Goal: Task Accomplishment & Management: Use online tool/utility

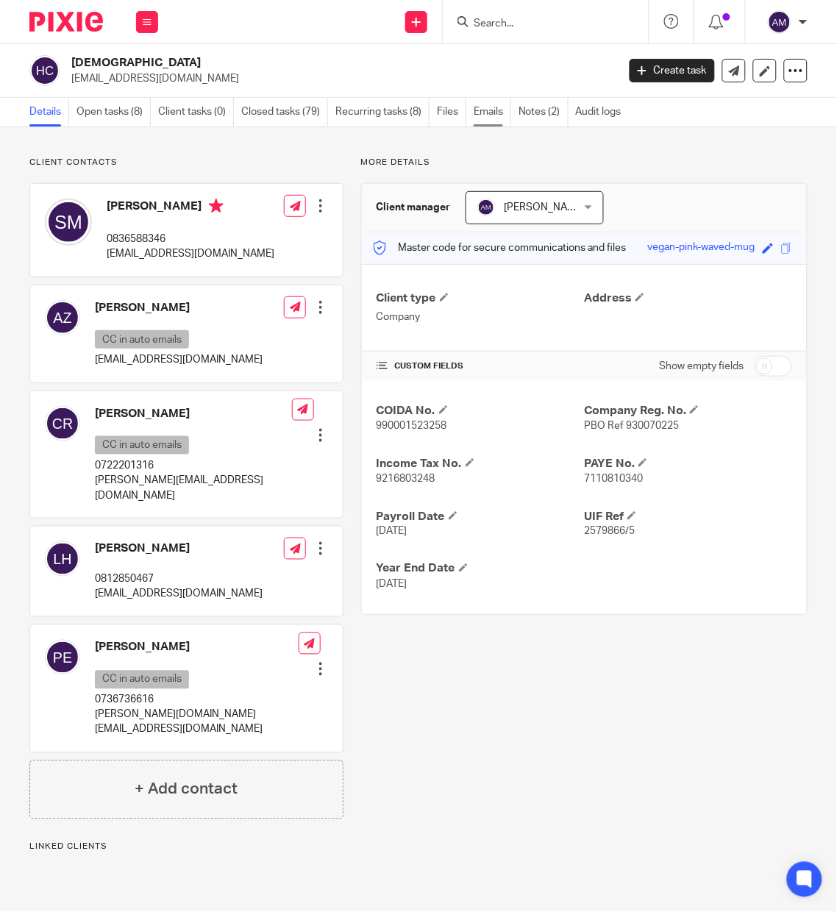
click at [496, 114] on link "Emails" at bounding box center [493, 112] width 38 height 29
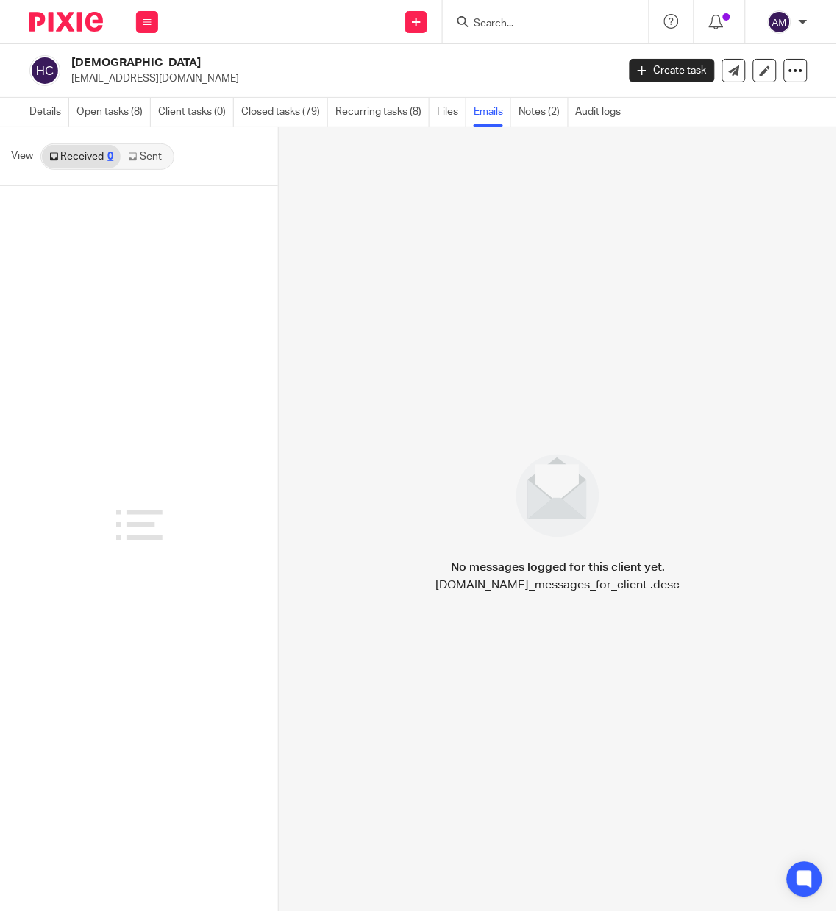
click at [148, 152] on link "Sent" at bounding box center [146, 157] width 51 height 24
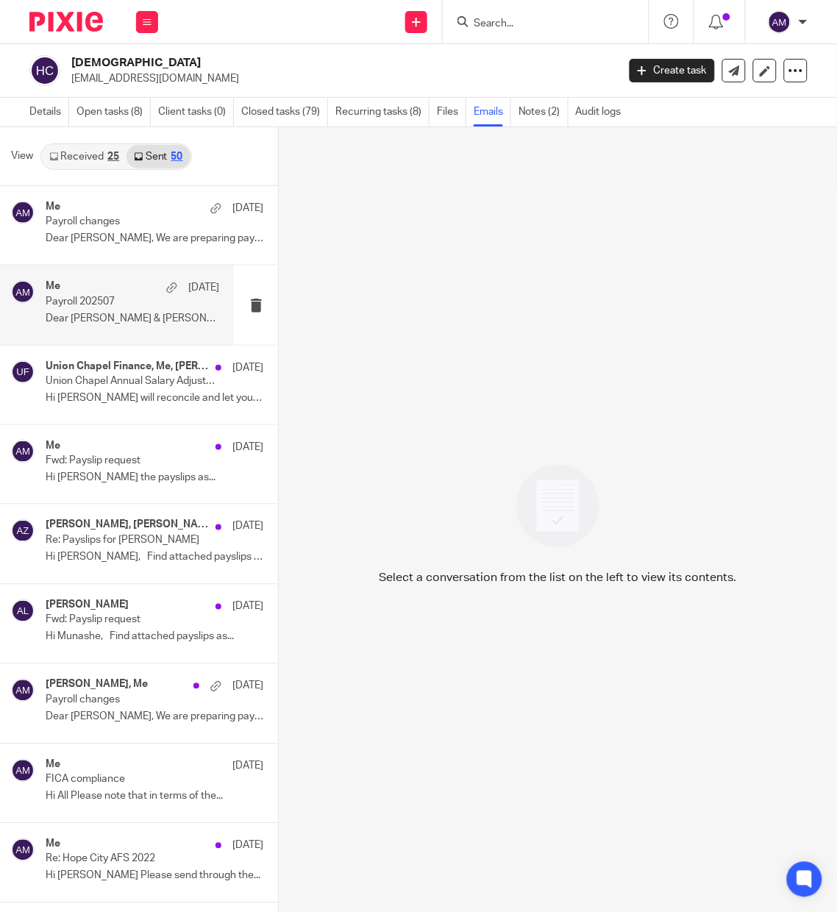
click at [125, 324] on p "Dear [PERSON_NAME] & [PERSON_NAME], The payroll..." at bounding box center [133, 319] width 174 height 13
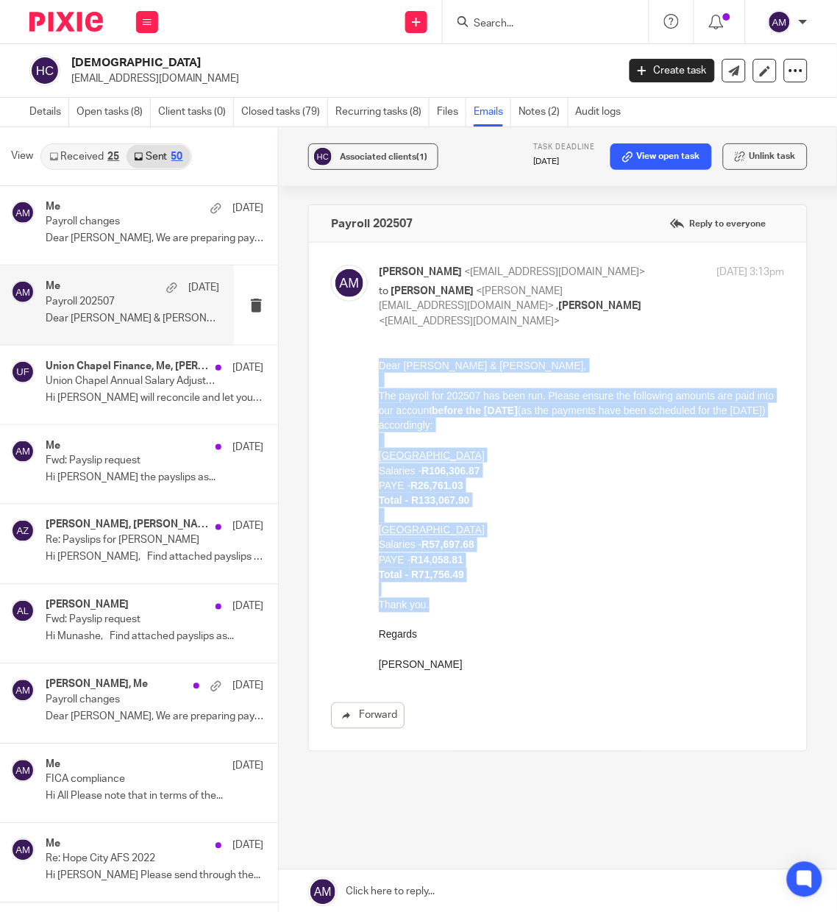
drag, startPoint x: 429, startPoint y: 607, endPoint x: 378, endPoint y: 363, distance: 248.7
click at [378, 363] on div "Dear Carryn & Annale, The payroll for 202507 has been run. Please ensure the fo…" at bounding box center [581, 514] width 406 height 315
copy div "Dear Carryn & Annale, The payroll for 202507 has been run. Please ensure the fo…"
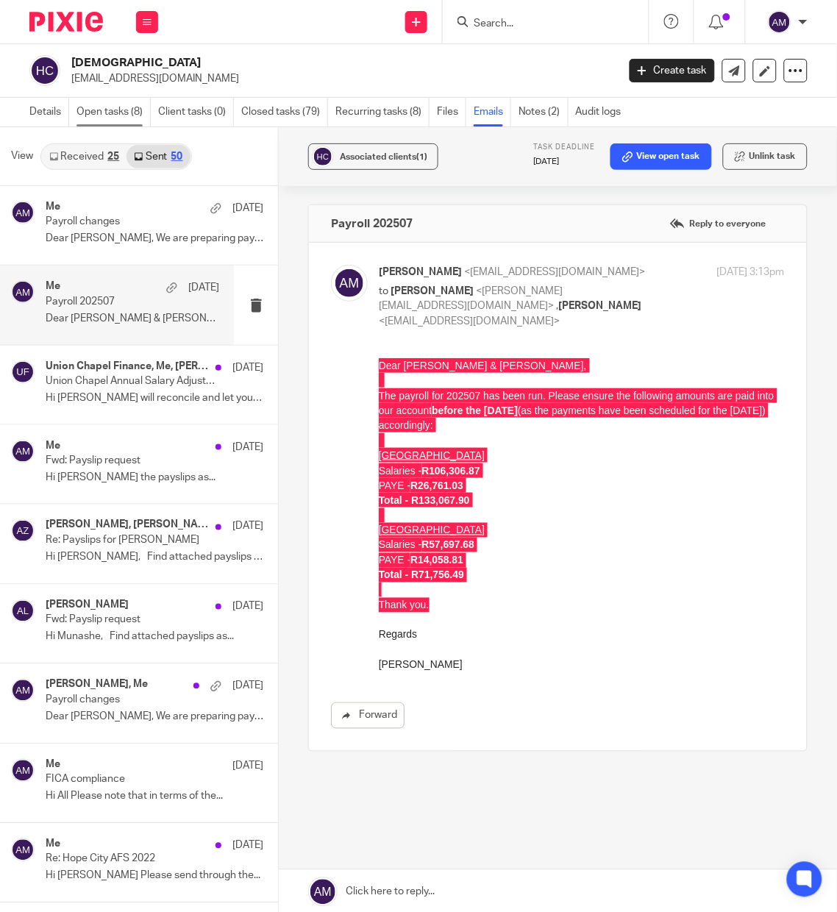
click at [100, 104] on link "Open tasks (8)" at bounding box center [114, 112] width 74 height 29
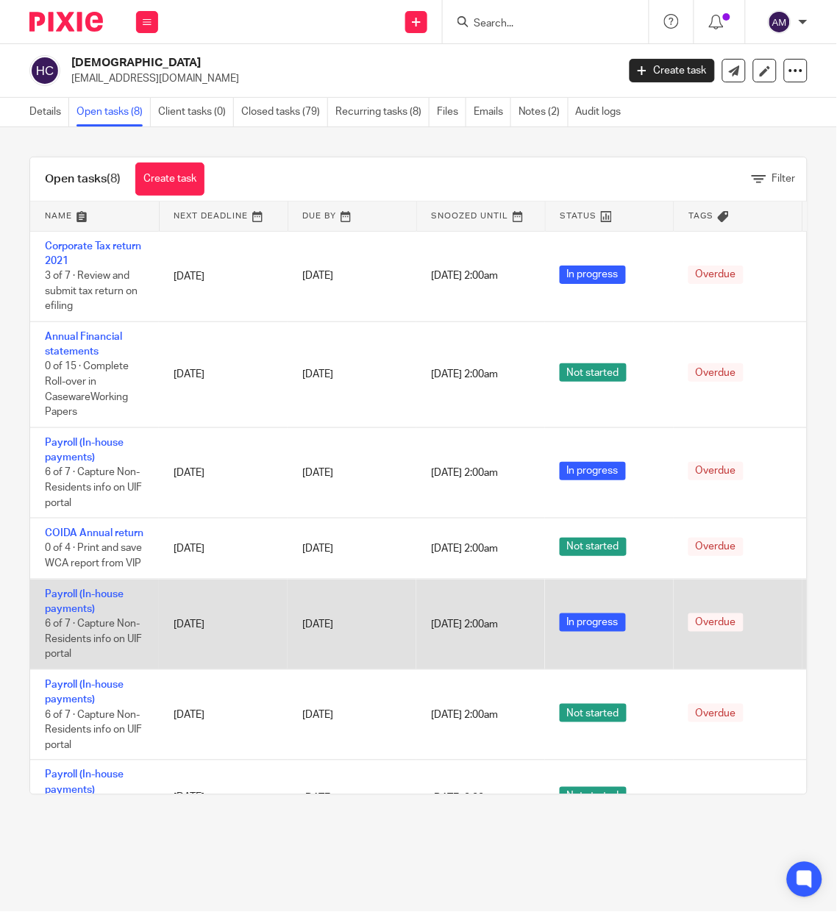
scroll to position [170, 0]
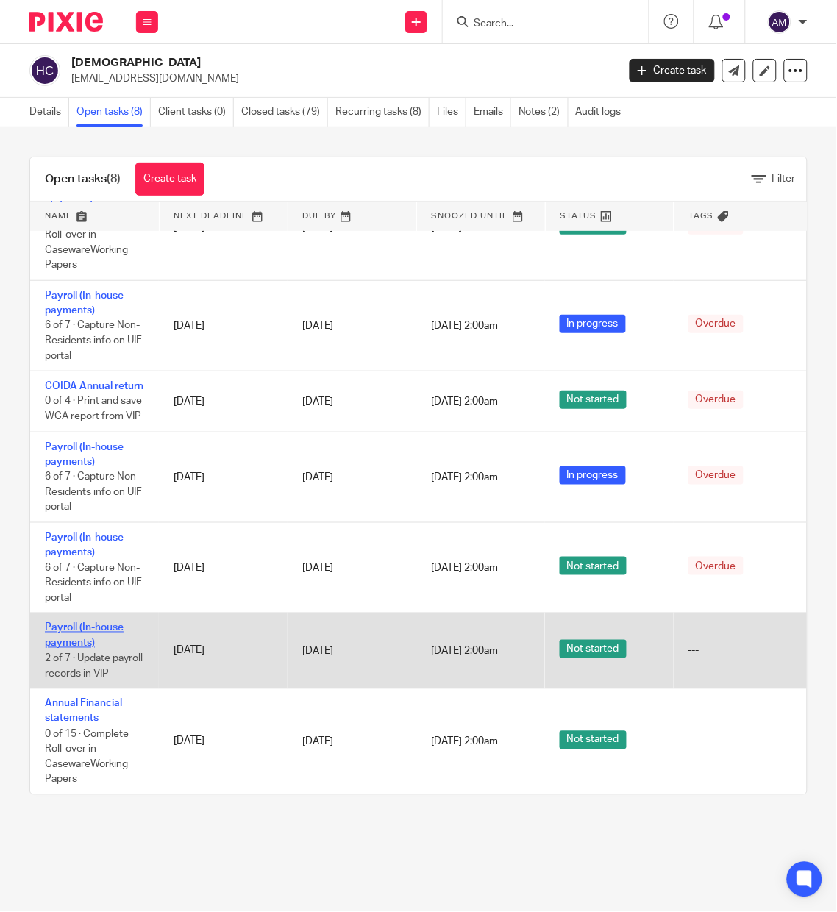
click at [82, 623] on link "Payroll (In-house payments)" at bounding box center [84, 635] width 79 height 25
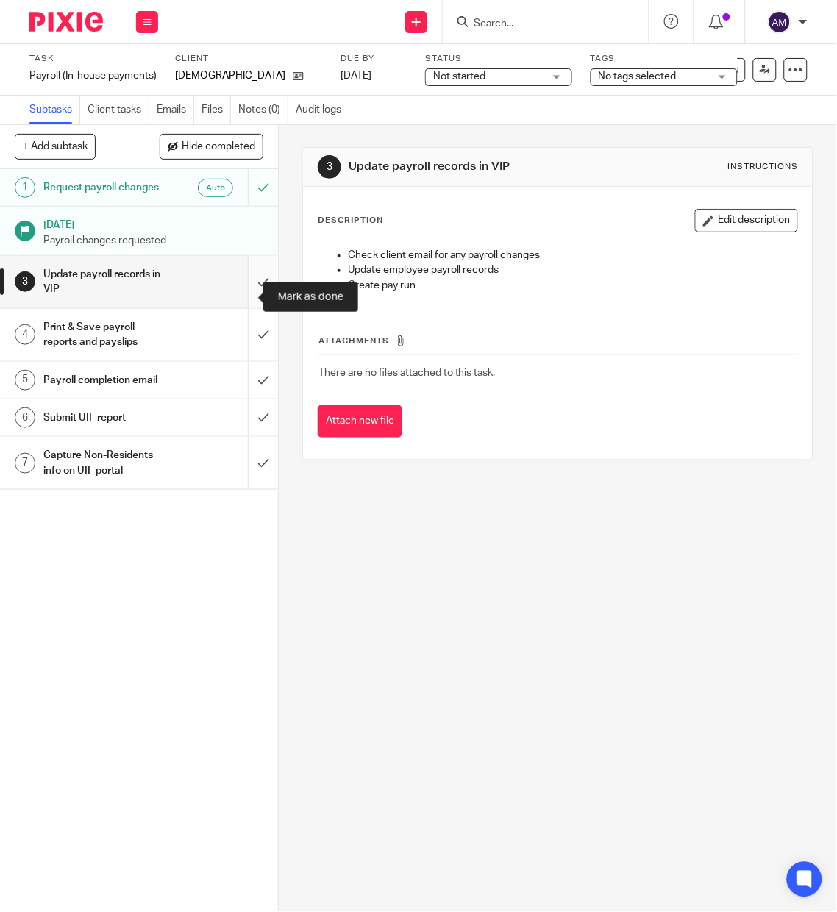
click at [245, 296] on input "submit" at bounding box center [139, 282] width 278 height 52
click at [239, 352] on input "submit" at bounding box center [139, 335] width 278 height 52
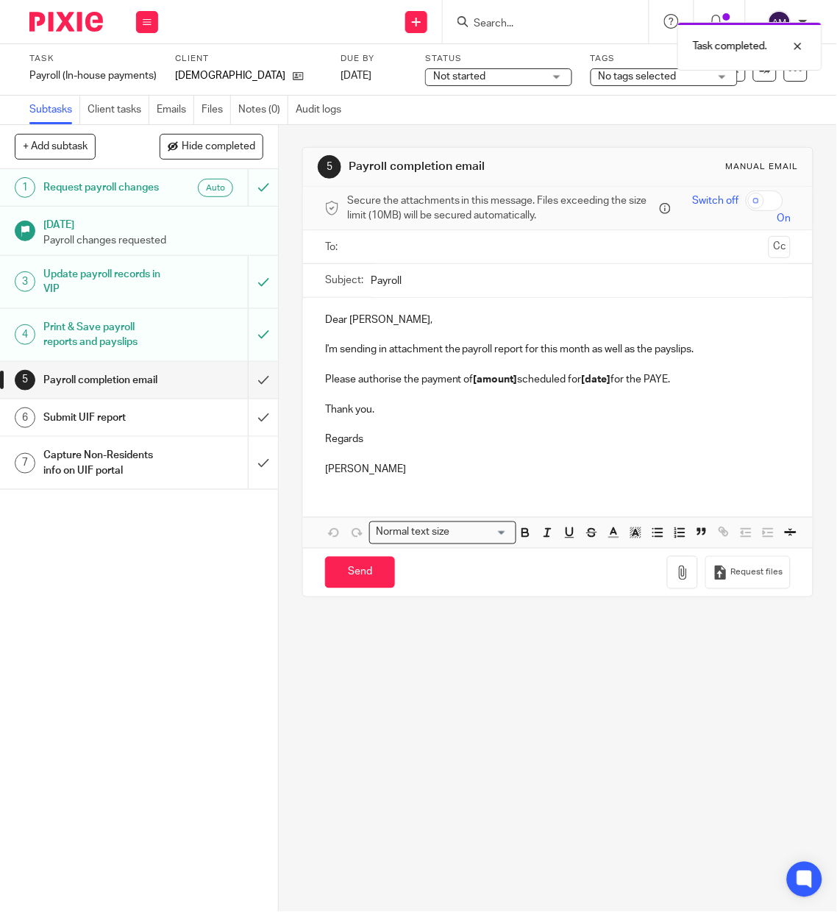
click at [420, 249] on input "text" at bounding box center [557, 246] width 410 height 17
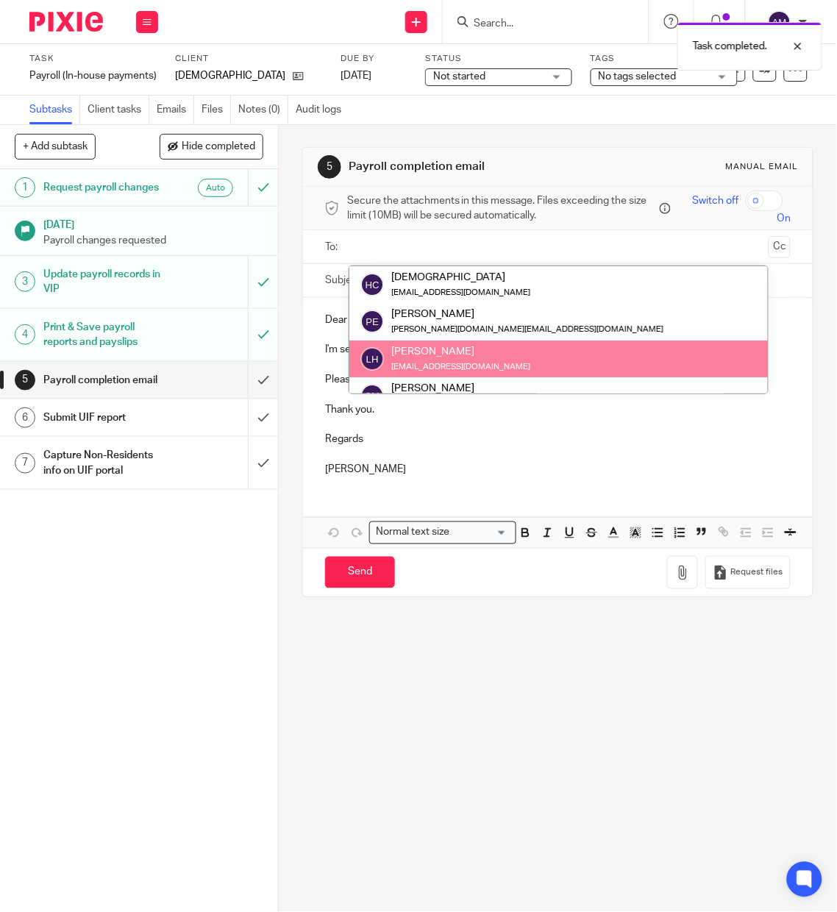
scroll to position [110, 0]
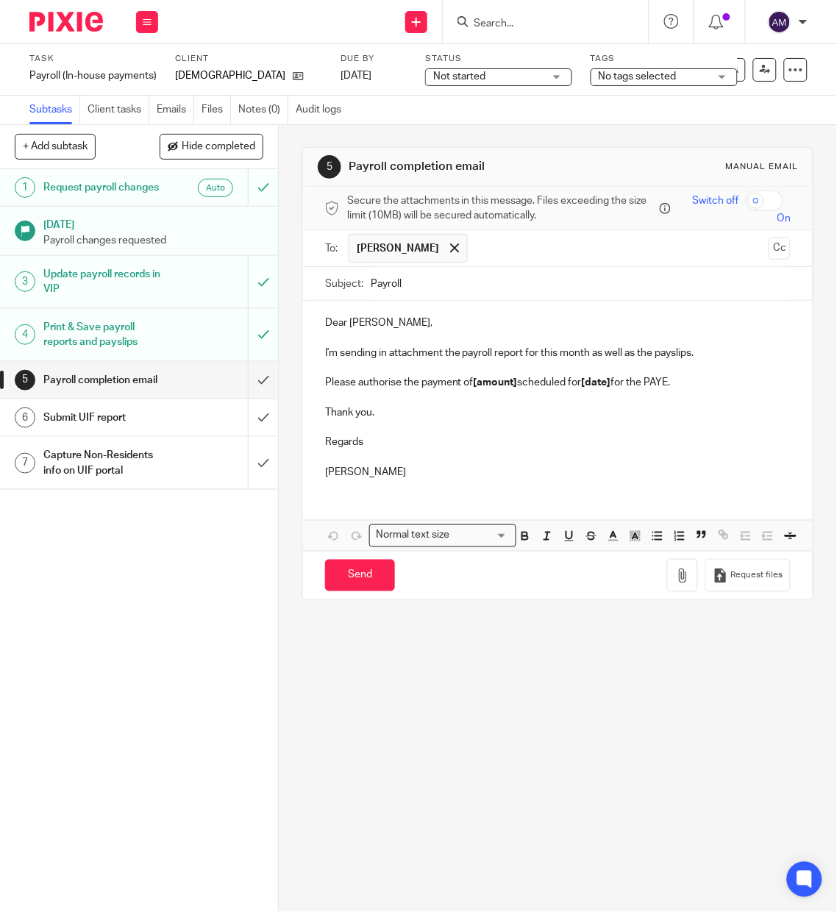
click at [491, 245] on input "text" at bounding box center [619, 248] width 288 height 29
click at [469, 284] on input "Payroll" at bounding box center [581, 283] width 420 height 33
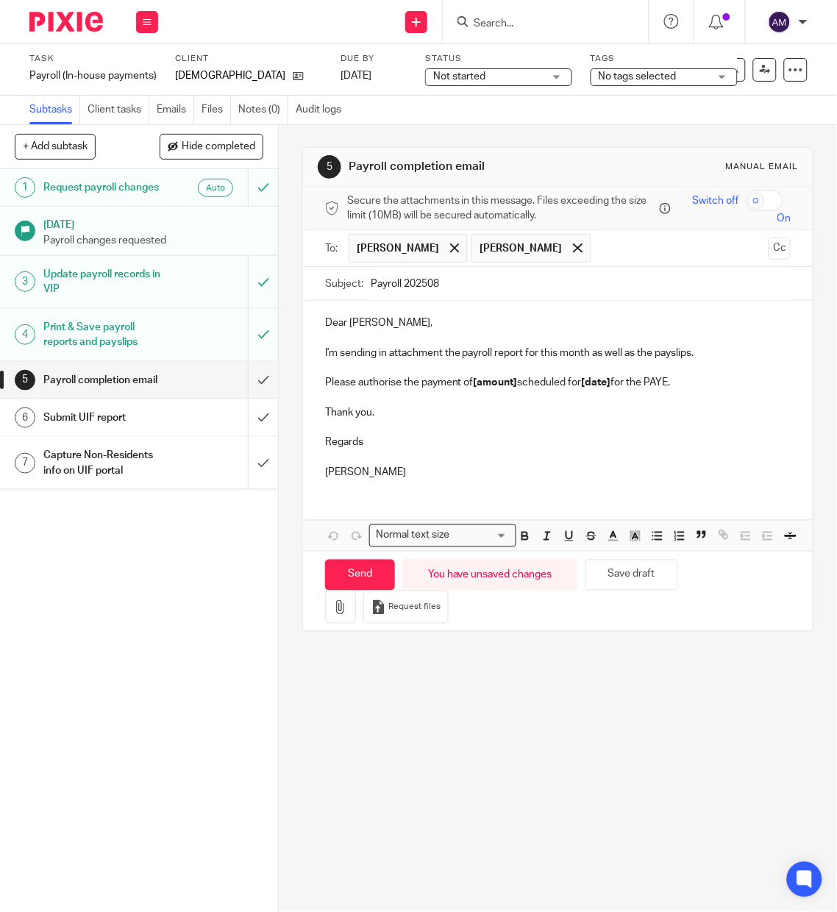
type input "Payroll 202508"
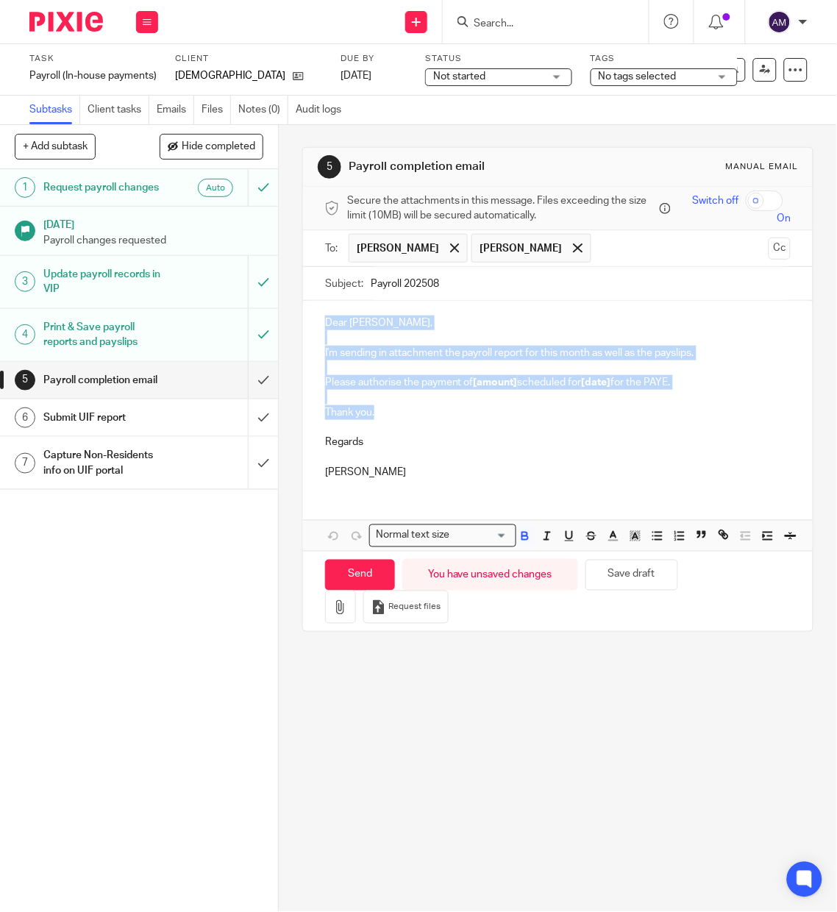
drag, startPoint x: 376, startPoint y: 413, endPoint x: 317, endPoint y: 321, distance: 109.2
click at [317, 321] on div "Dear Stephen, I'm sending in attachment the payroll report for this month as we…" at bounding box center [558, 396] width 510 height 190
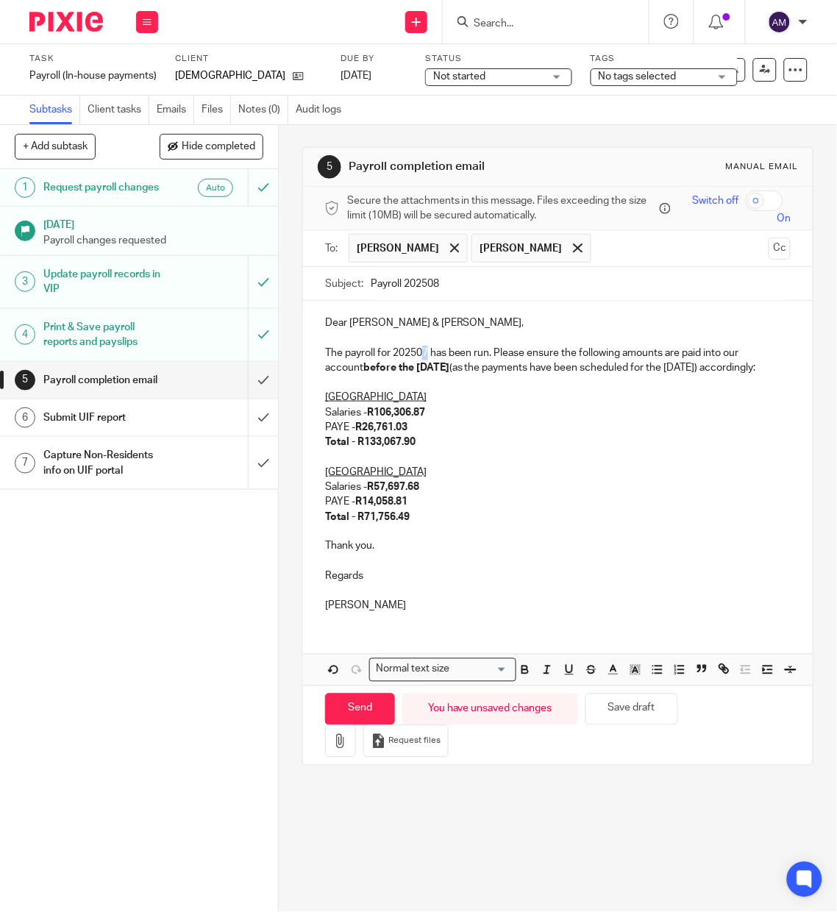
drag, startPoint x: 414, startPoint y: 353, endPoint x: 424, endPoint y: 353, distance: 10.3
click at [424, 353] on p "The payroll for 202507 has been run. Please ensure the following amounts are pa…" at bounding box center [558, 361] width 466 height 30
drag, startPoint x: 419, startPoint y: 369, endPoint x: 432, endPoint y: 368, distance: 13.3
click at [432, 368] on strong "before the 21/7/2025" at bounding box center [406, 368] width 86 height 10
drag, startPoint x: 686, startPoint y: 369, endPoint x: 707, endPoint y: 369, distance: 21.3
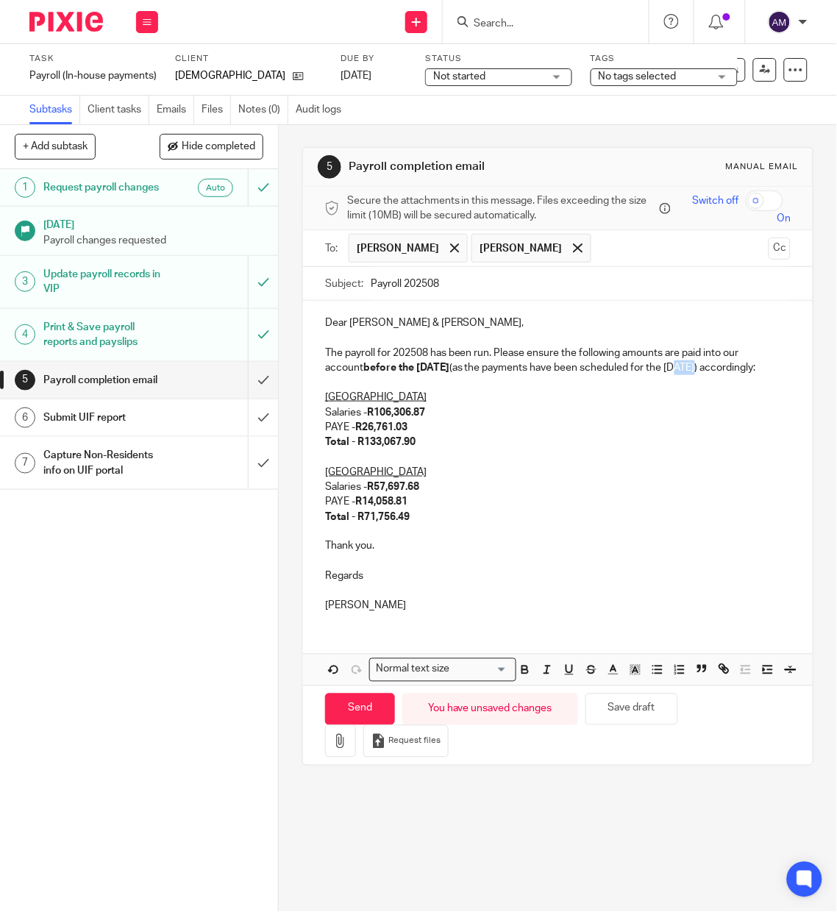
click at [707, 369] on p "The payroll for 202508 has been run. Please ensure the following amounts are pa…" at bounding box center [558, 361] width 466 height 30
drag, startPoint x: 418, startPoint y: 425, endPoint x: 425, endPoint y: 424, distance: 7.5
click at [425, 420] on p "Salaries - R106,306.87" at bounding box center [558, 412] width 466 height 15
drag, startPoint x: 399, startPoint y: 441, endPoint x: 409, endPoint y: 441, distance: 9.6
click at [409, 435] on p "PAYE - R26,761.03" at bounding box center [558, 427] width 466 height 15
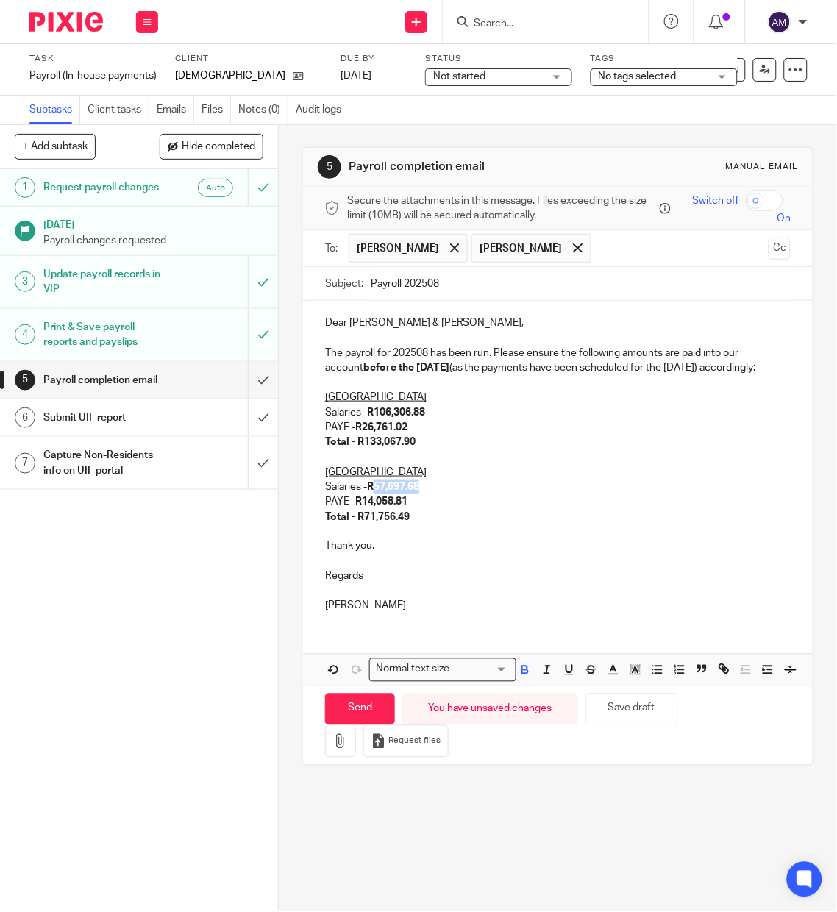
drag, startPoint x: 373, startPoint y: 501, endPoint x: 418, endPoint y: 501, distance: 44.9
click at [418, 494] on p "Salaries - R57,697.68" at bounding box center [558, 487] width 466 height 15
drag, startPoint x: 363, startPoint y: 516, endPoint x: 403, endPoint y: 519, distance: 39.8
click at [405, 509] on p "PAYE - R14,058.81" at bounding box center [558, 501] width 466 height 15
drag, startPoint x: 360, startPoint y: 533, endPoint x: 403, endPoint y: 536, distance: 43.5
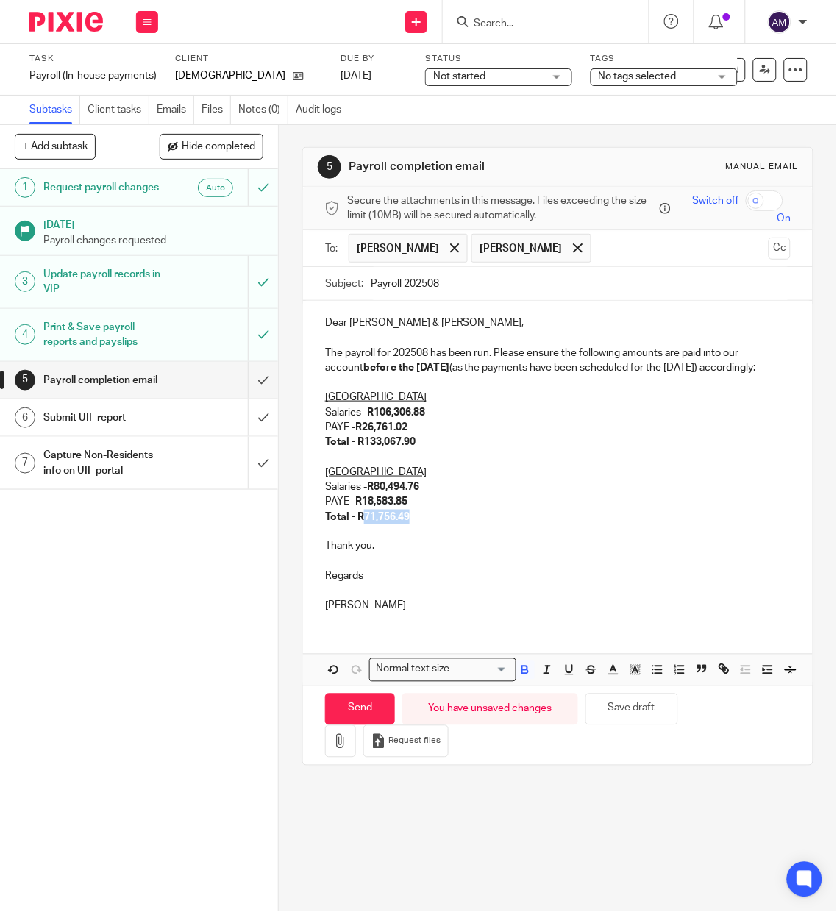
click at [403, 522] on strong "Total - R71,756.49" at bounding box center [367, 517] width 85 height 10
click at [363, 725] on input "Send" at bounding box center [360, 710] width 70 height 32
type input "Sent"
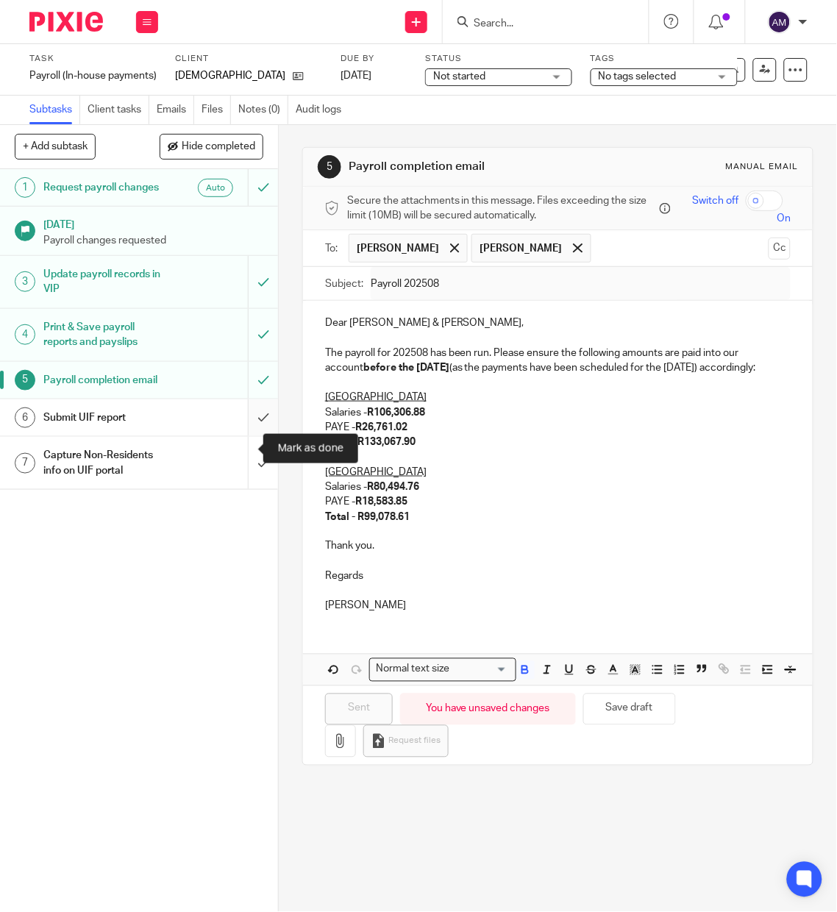
click at [240, 436] on input "submit" at bounding box center [139, 417] width 278 height 37
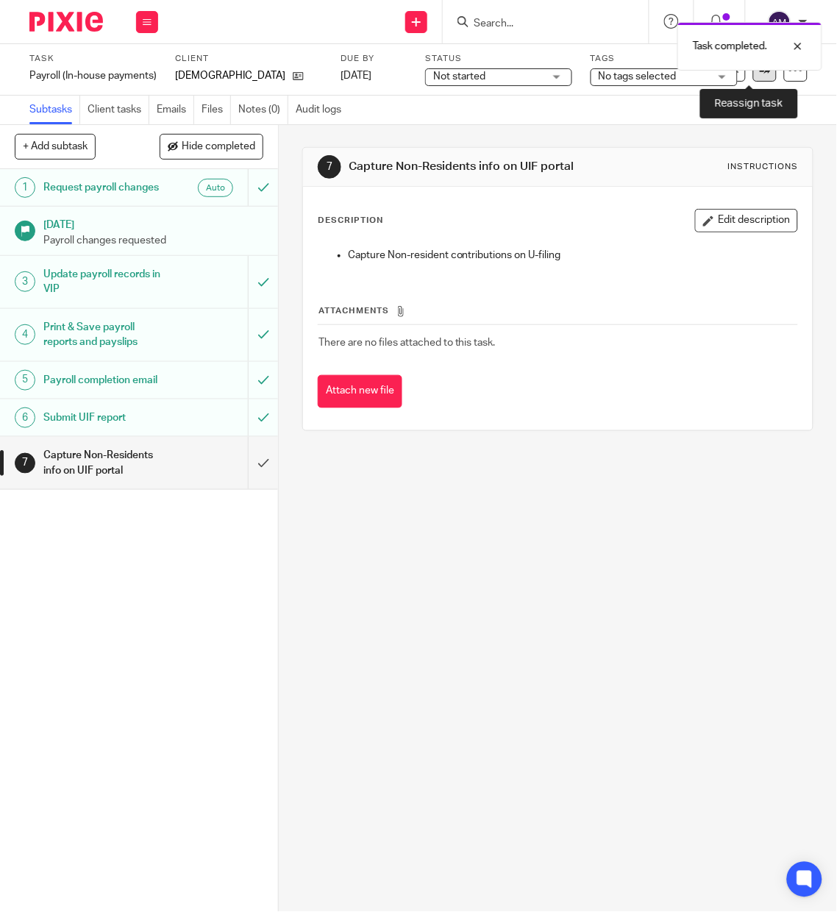
click at [754, 74] on link at bounding box center [765, 70] width 24 height 24
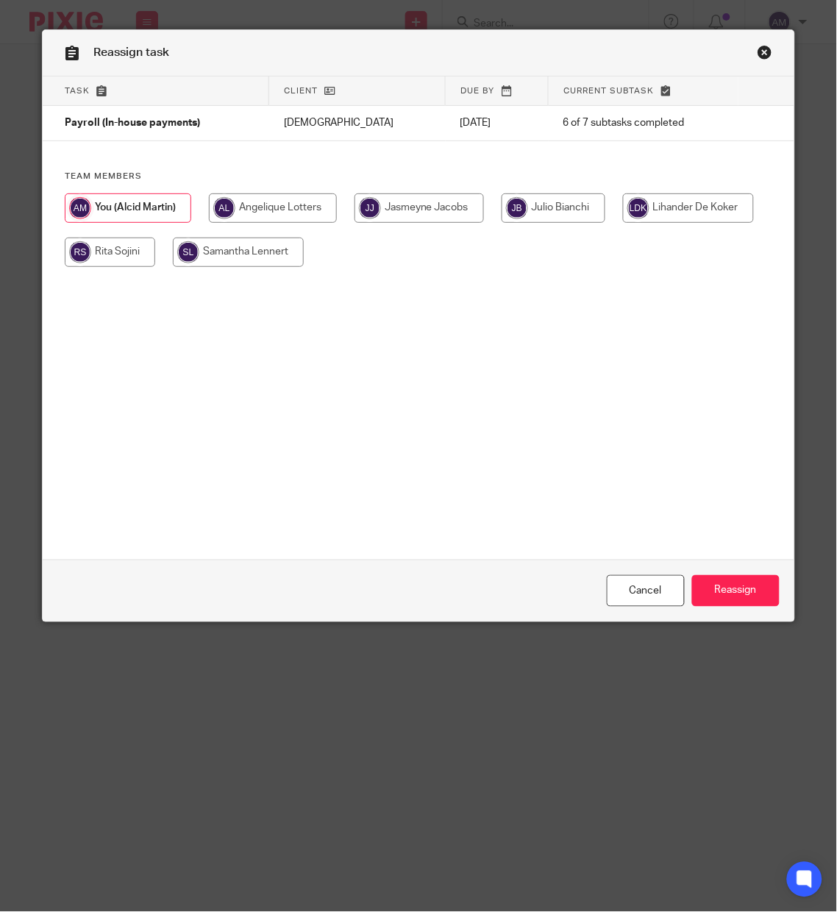
click at [391, 207] on input "radio" at bounding box center [419, 207] width 129 height 29
radio input "true"
click at [713, 593] on input "Reassign" at bounding box center [736, 591] width 88 height 32
